Goal: Task Accomplishment & Management: Manage account settings

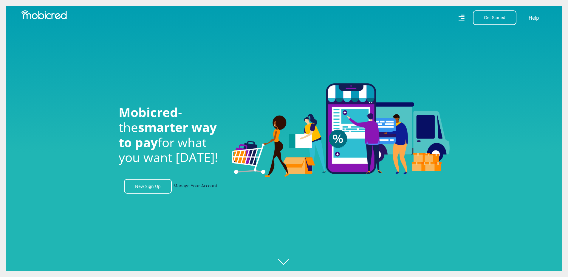
click at [213, 191] on link "Manage Your Account" at bounding box center [196, 186] width 44 height 15
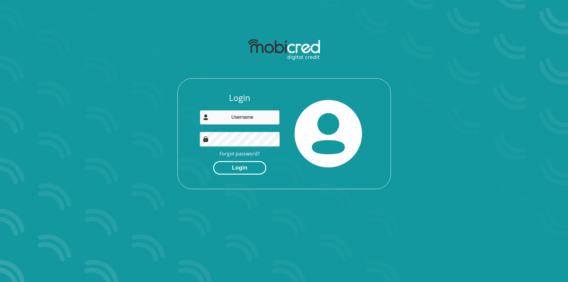
type input "[PERSON_NAME][EMAIL_ADDRESS][DOMAIN_NAME]"
click at [240, 169] on button "Login" at bounding box center [239, 167] width 53 height 13
